Goal: Transaction & Acquisition: Book appointment/travel/reservation

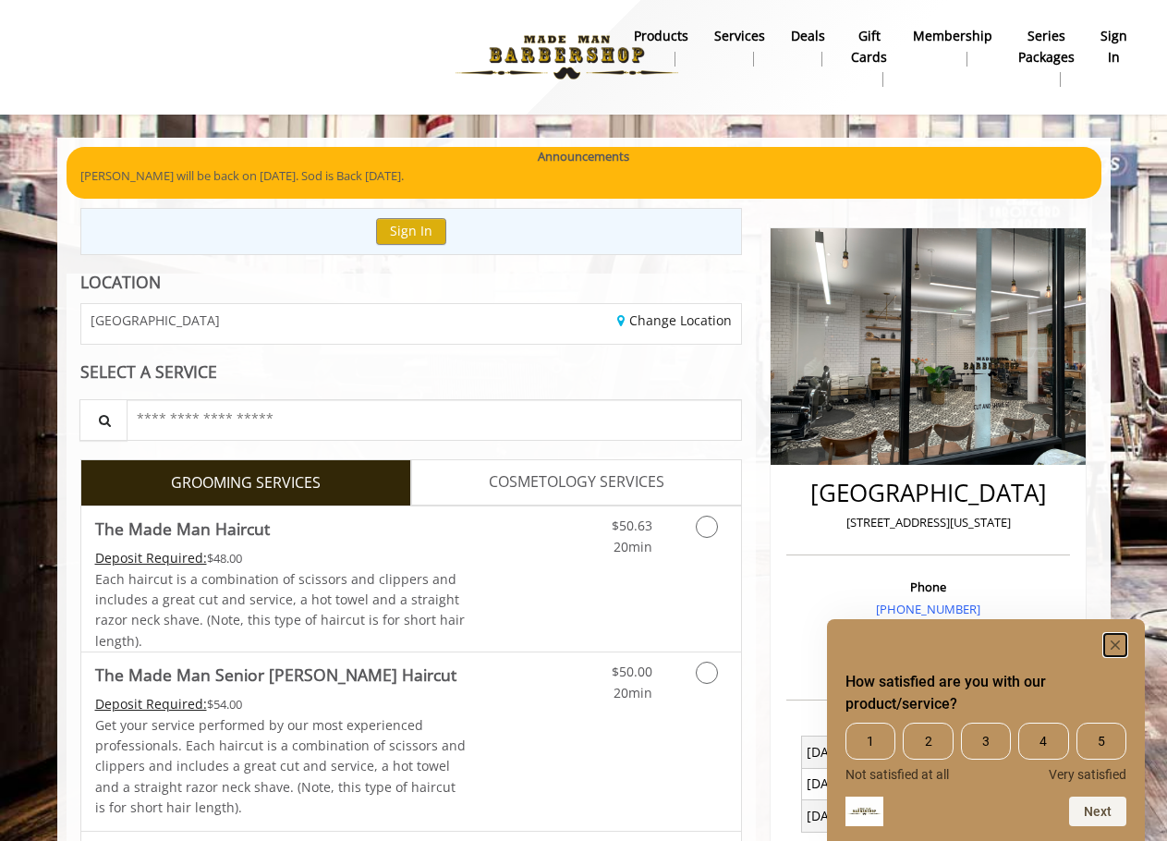
click at [1109, 643] on rect "Hide survey" at bounding box center [1115, 645] width 22 height 22
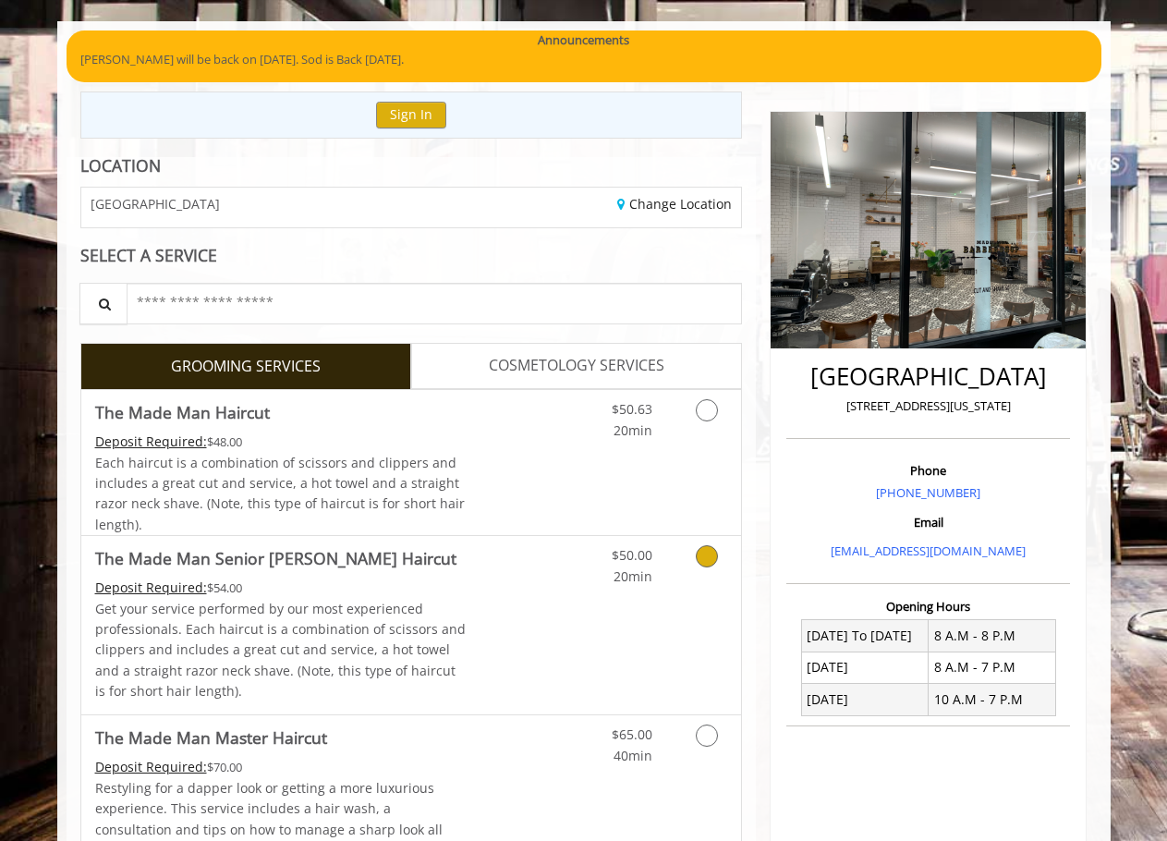
scroll to position [92, 0]
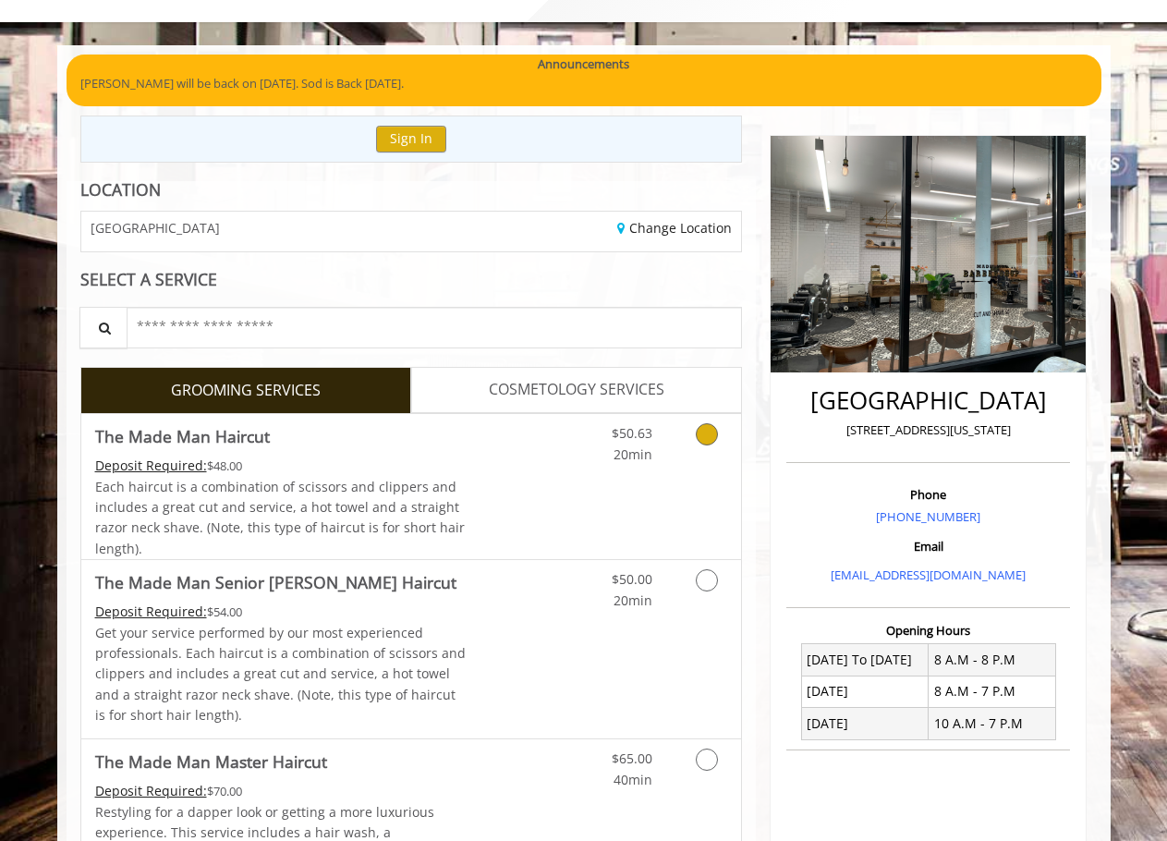
click at [706, 434] on icon "Grooming services" at bounding box center [707, 434] width 22 height 22
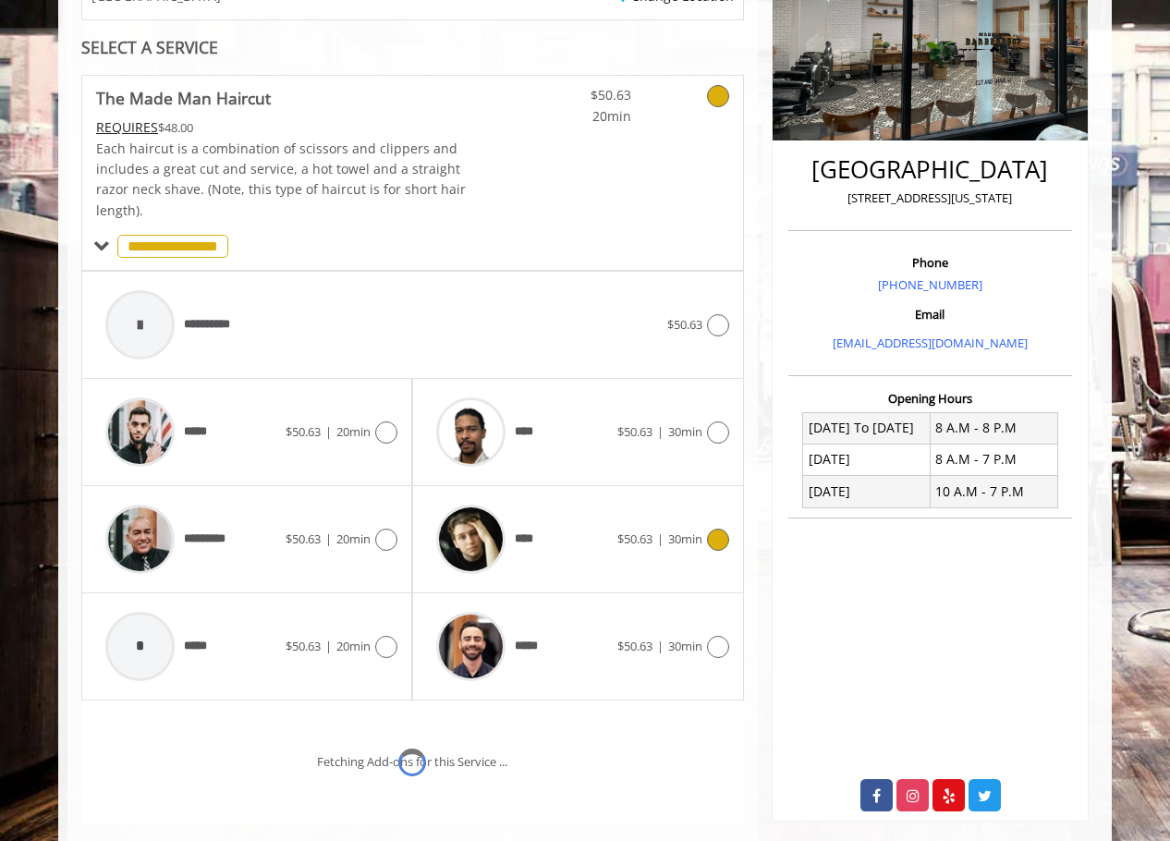
scroll to position [456, 0]
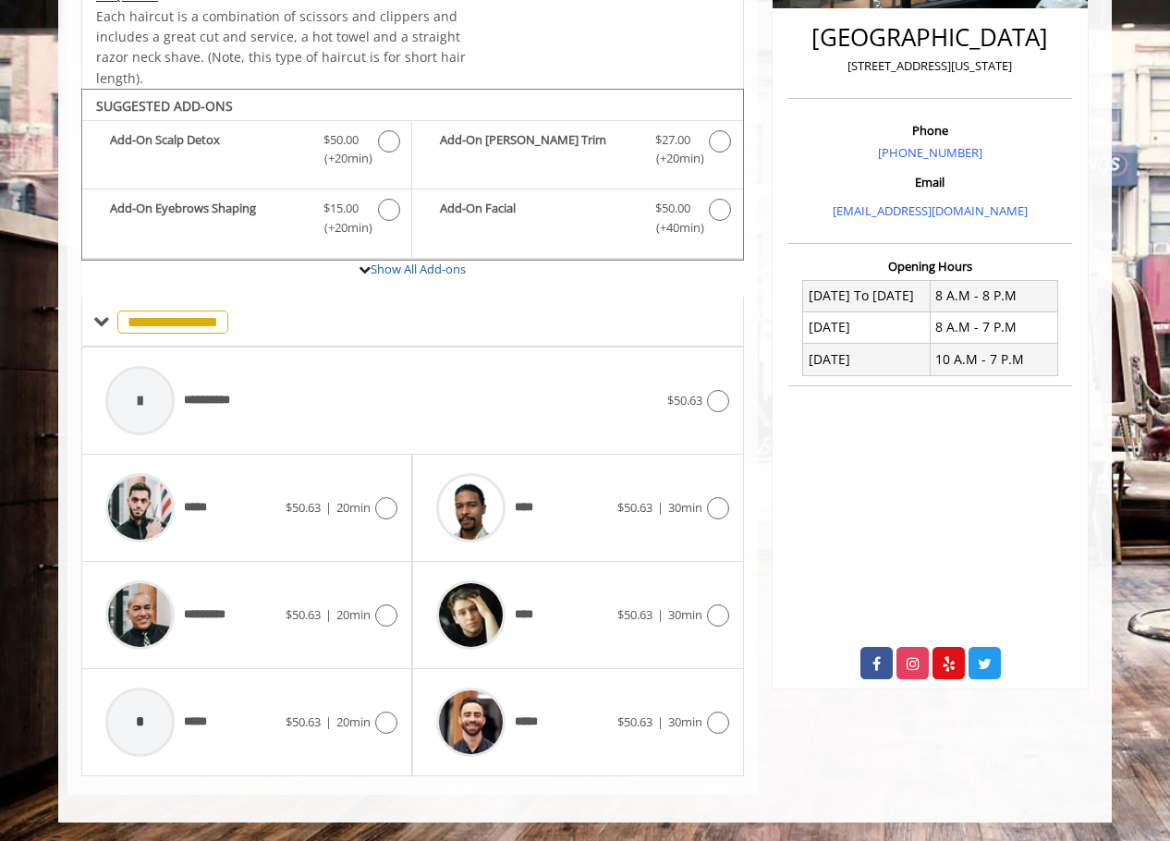
click at [735, 506] on div "**** $50.63 | 30min" at bounding box center [577, 508] width 331 height 107
click at [716, 506] on icon at bounding box center [718, 508] width 22 height 22
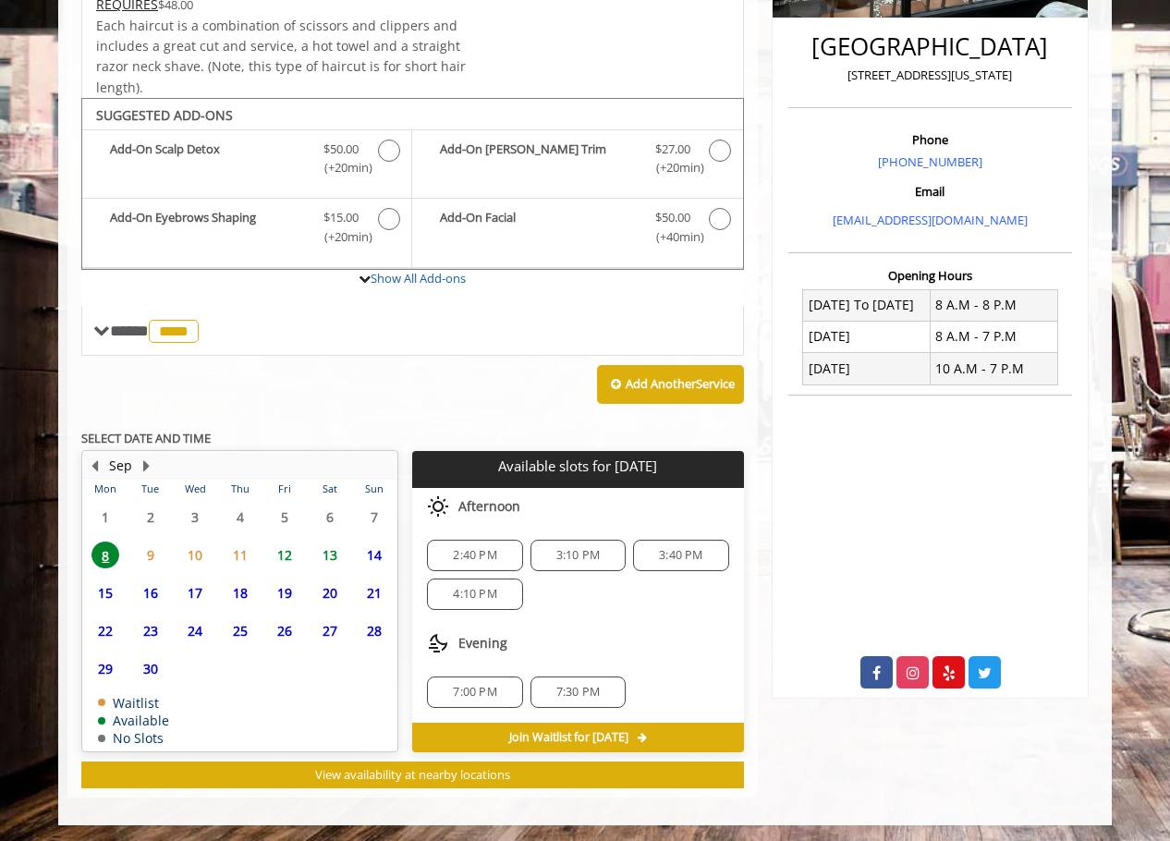
scroll to position [450, 0]
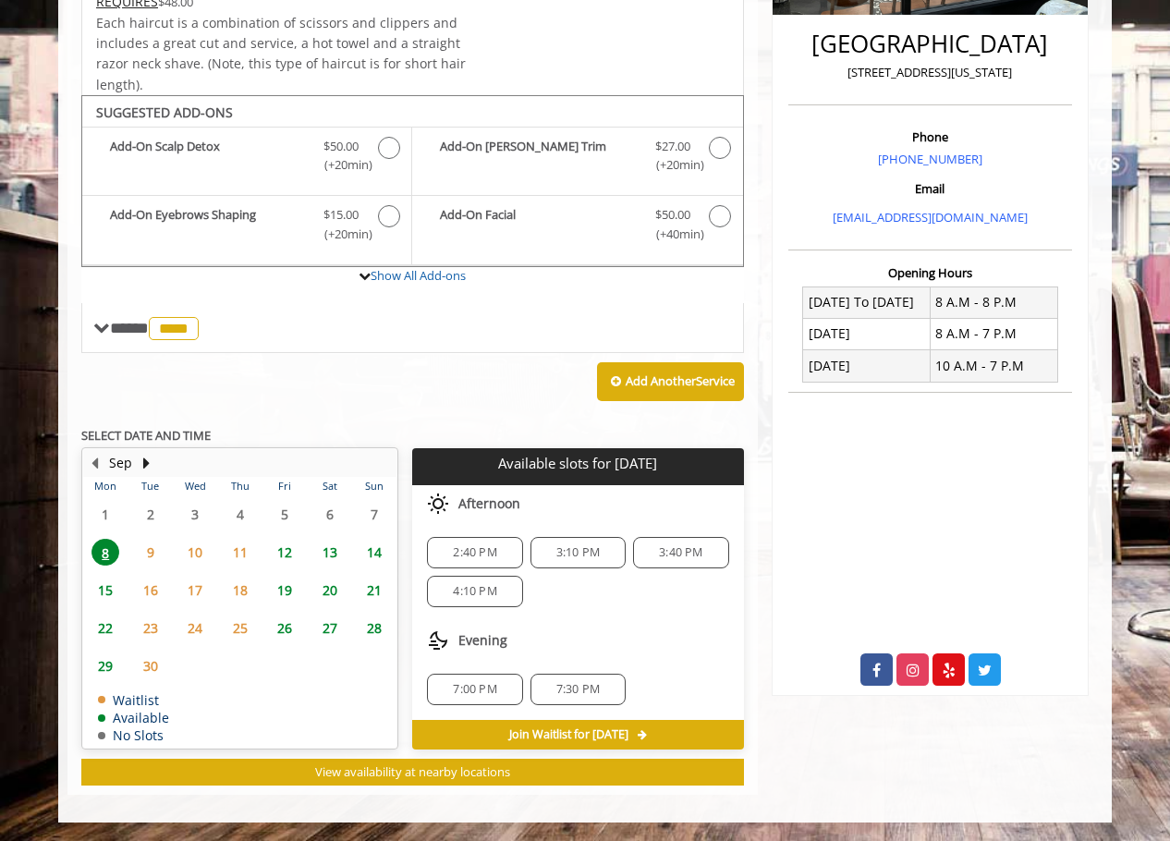
click at [282, 552] on span "12" at bounding box center [285, 552] width 28 height 27
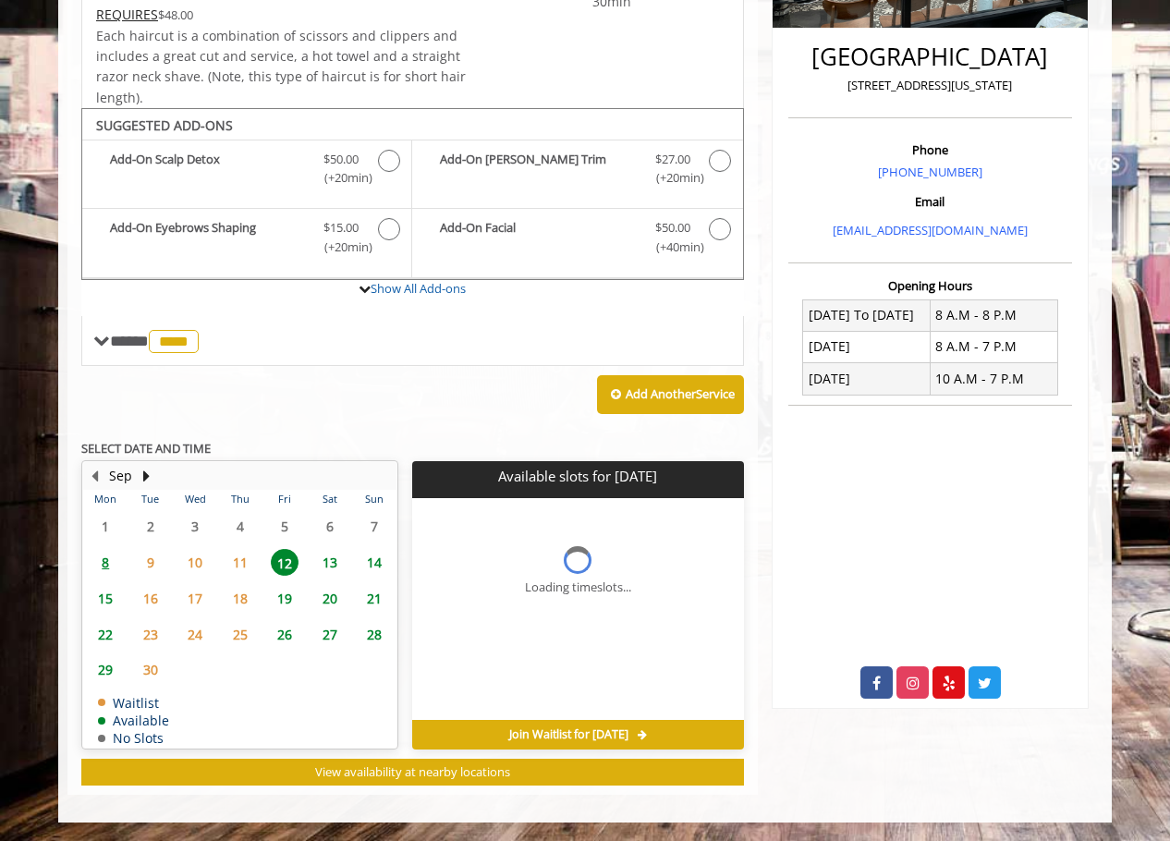
scroll to position [465, 0]
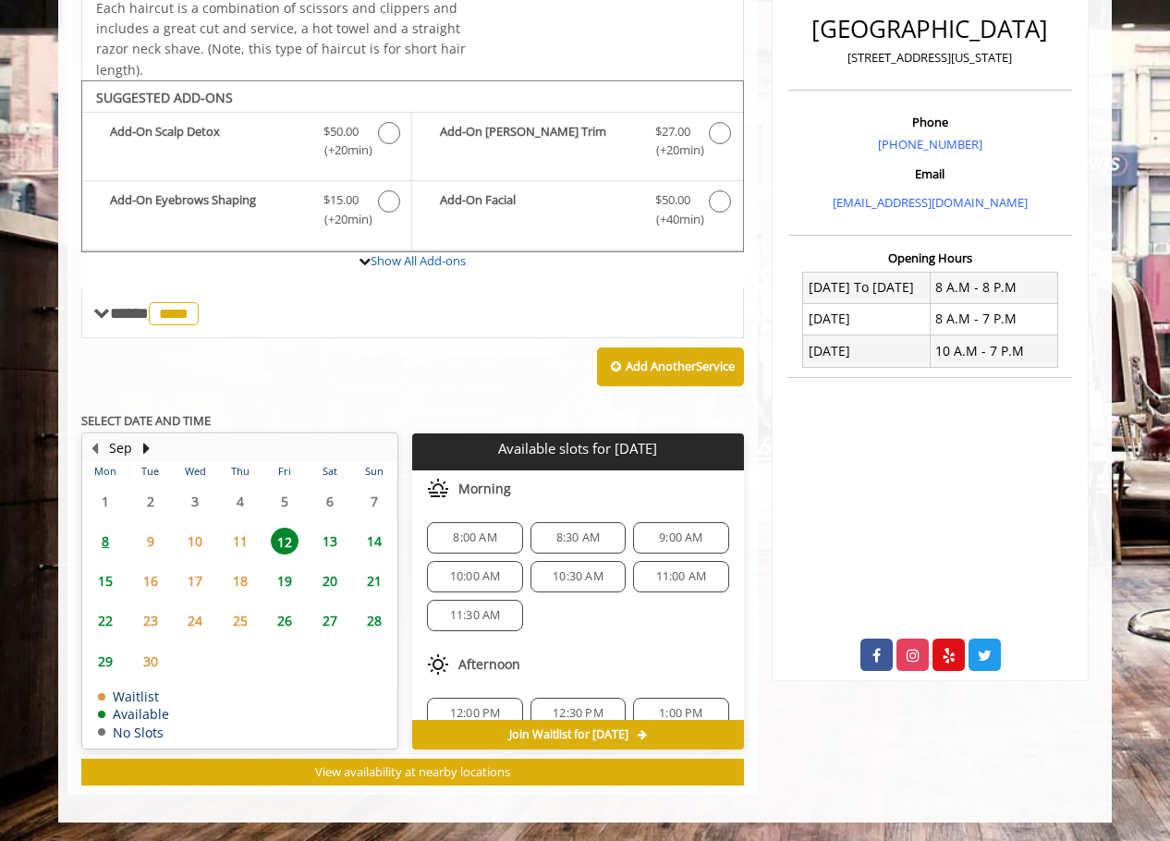
click at [659, 533] on span "9:00 AM" at bounding box center [680, 537] width 43 height 15
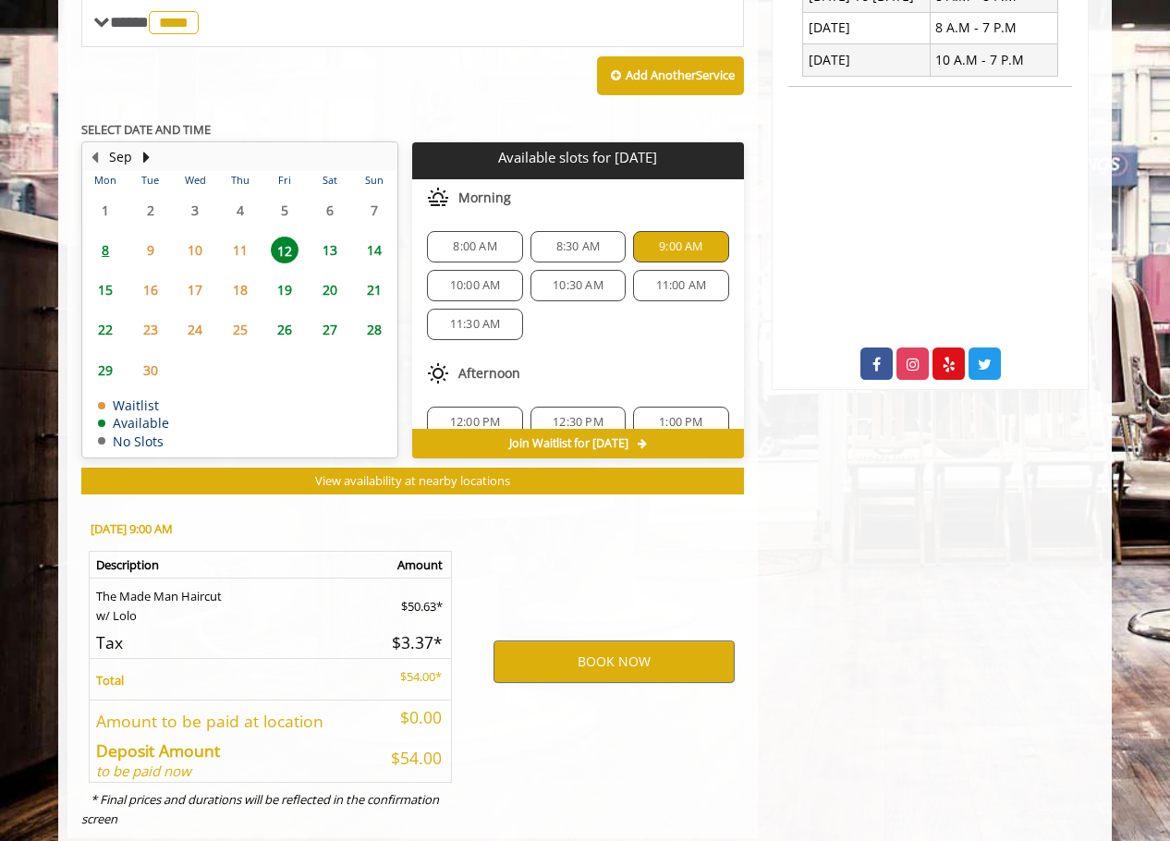
scroll to position [799, 0]
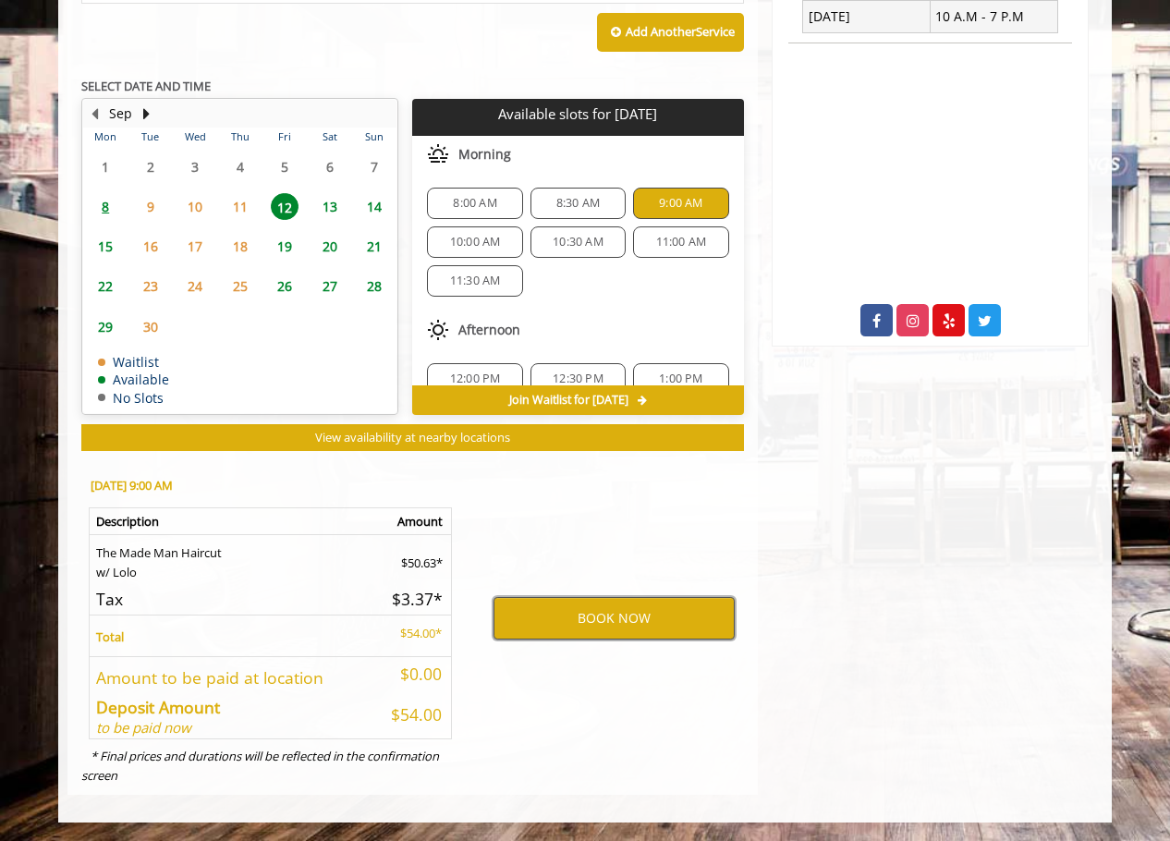
click at [678, 616] on button "BOOK NOW" at bounding box center [613, 618] width 241 height 43
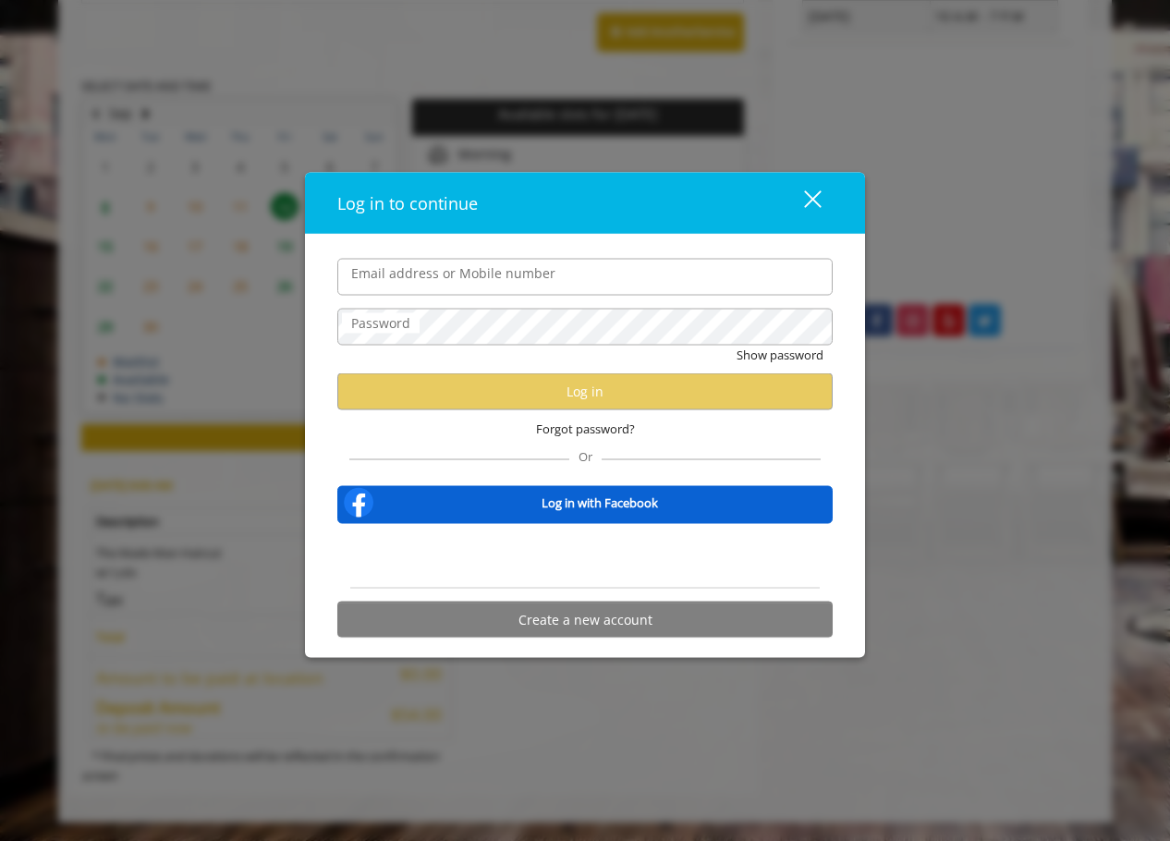
click at [503, 281] on input "Email address or Mobile number" at bounding box center [584, 276] width 495 height 37
click at [721, 456] on div "Or" at bounding box center [584, 453] width 470 height 13
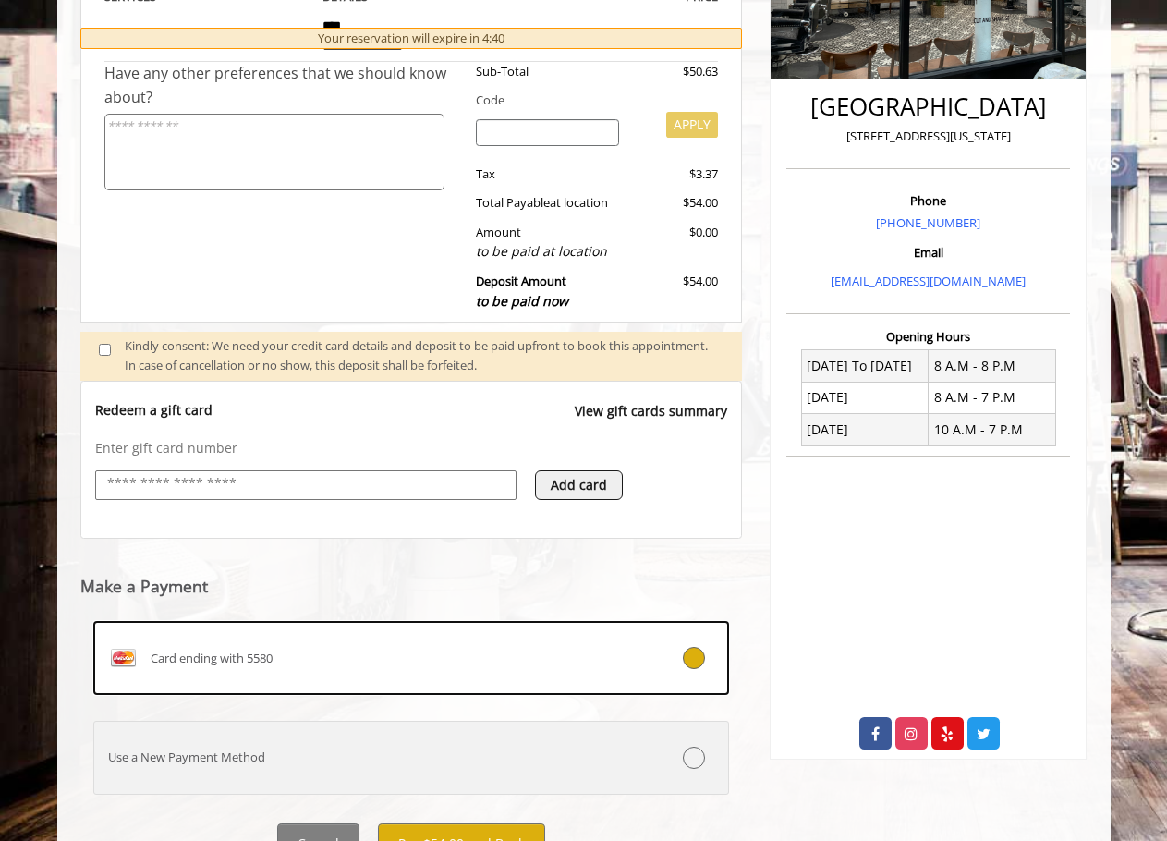
scroll to position [475, 0]
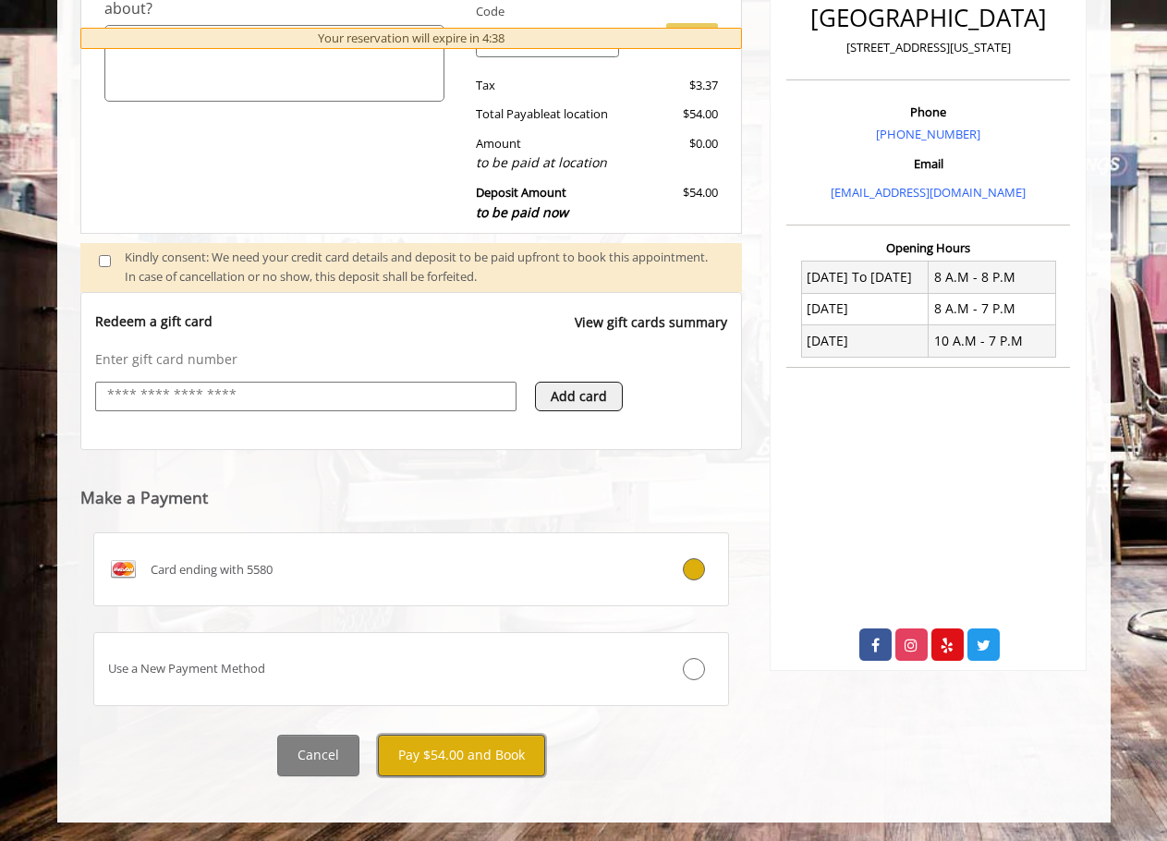
click at [454, 747] on button "Pay $54.00 and Book" at bounding box center [461, 756] width 167 height 42
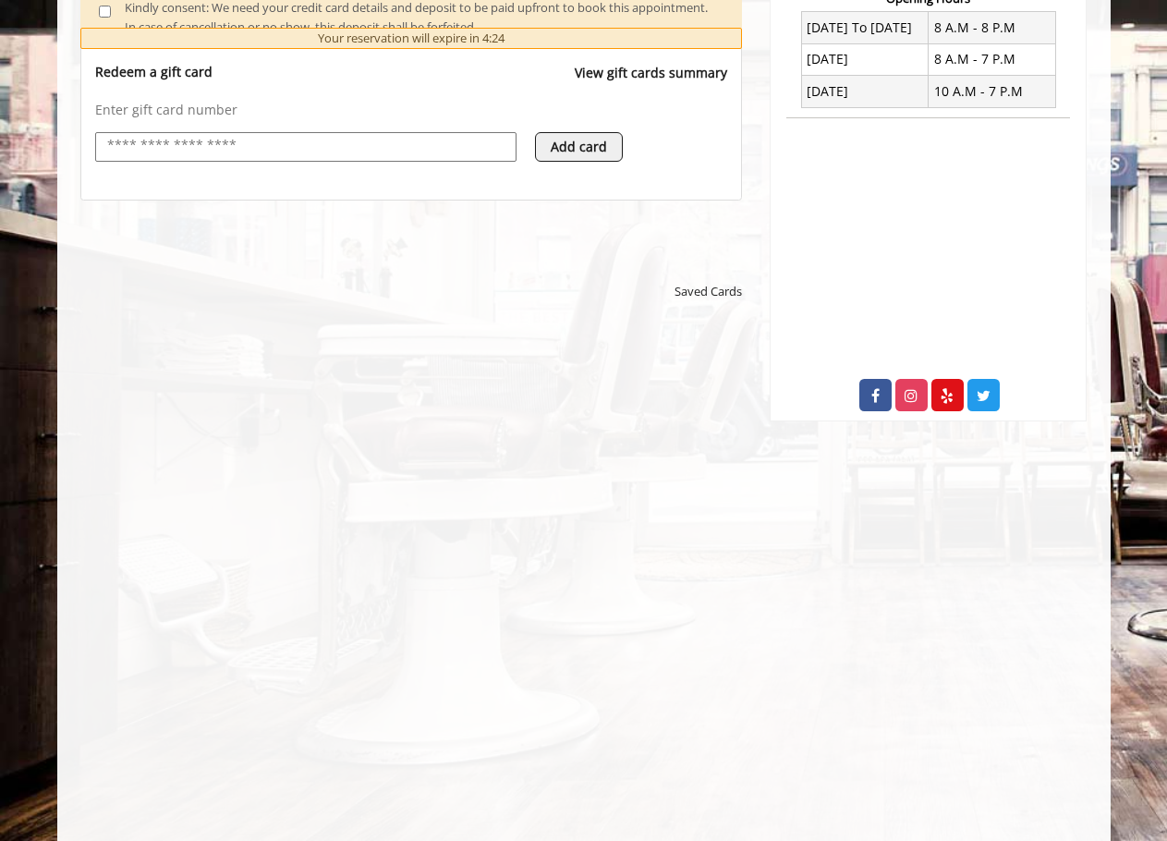
scroll to position [739, 0]
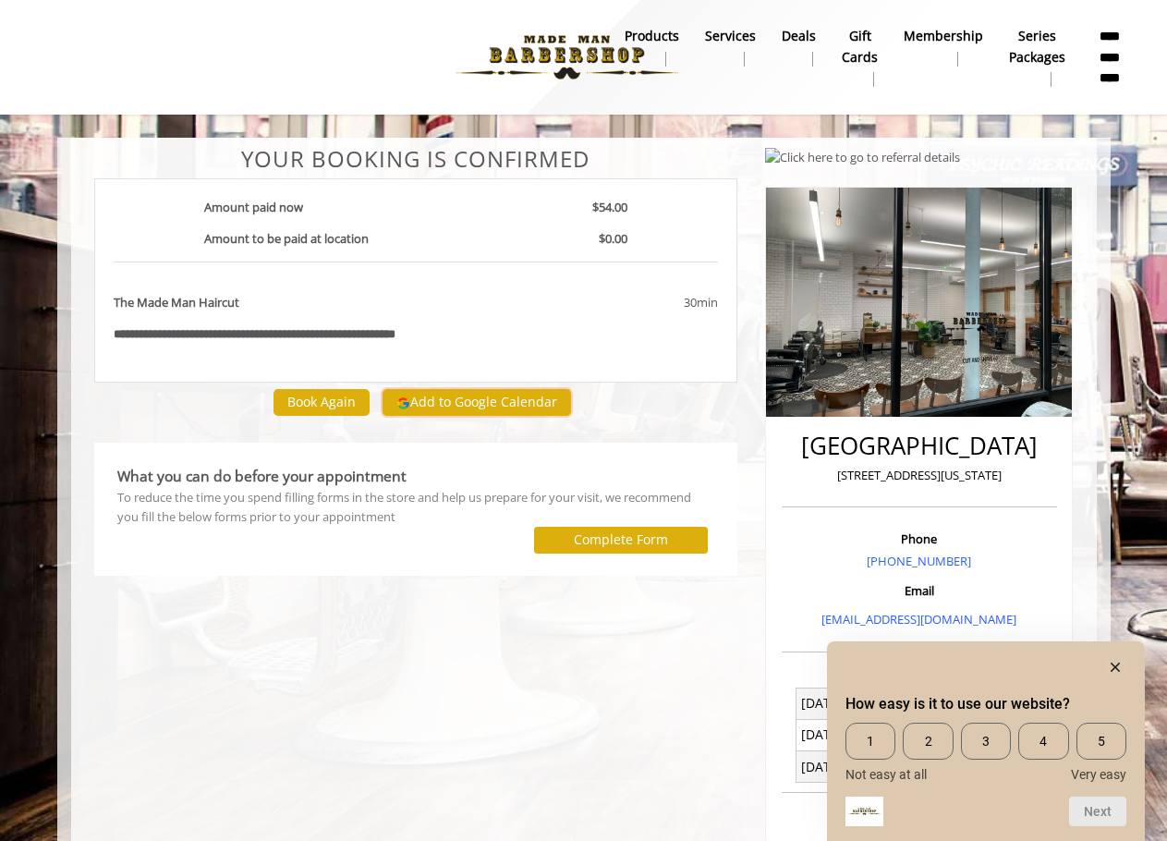
click at [470, 393] on button "Add to Google Calendar" at bounding box center [477, 403] width 188 height 28
